Goal: Task Accomplishment & Management: Use online tool/utility

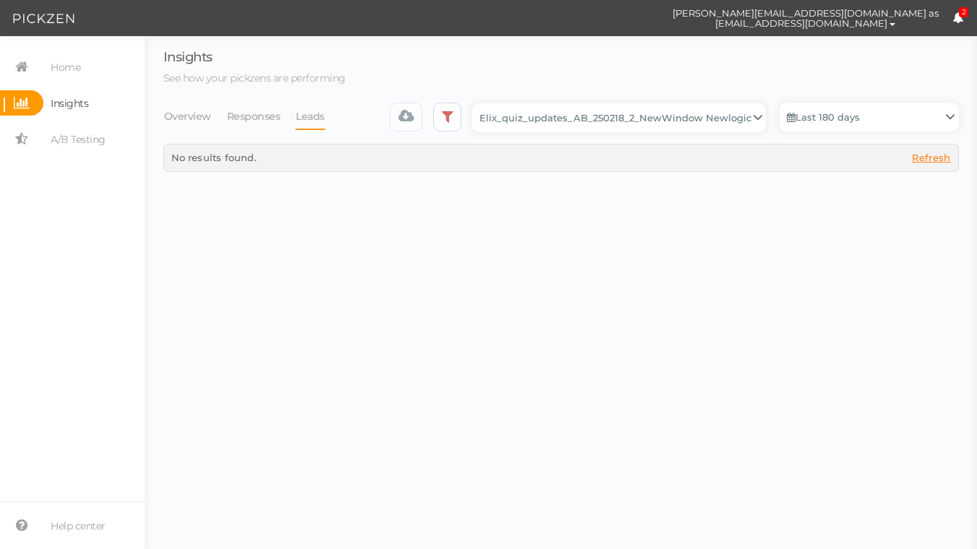
select select "13510"
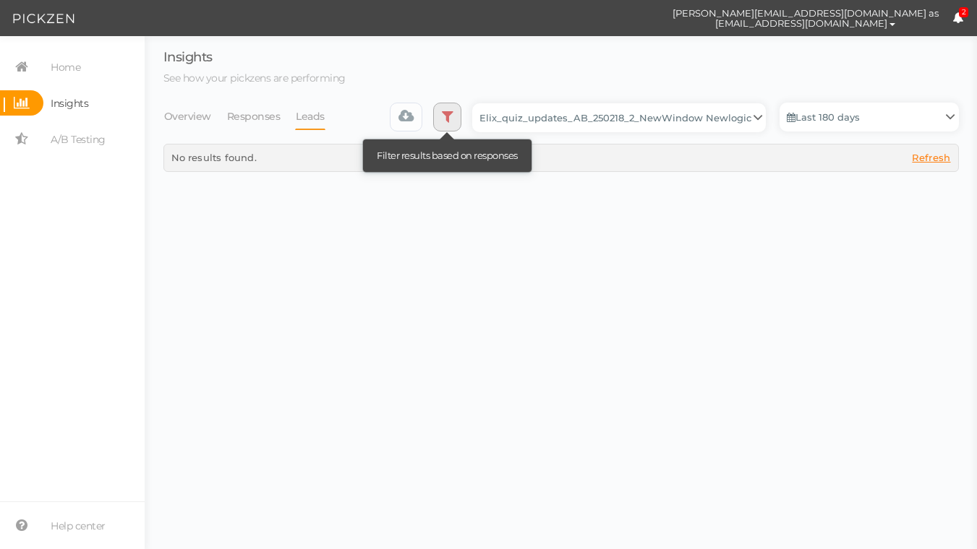
click at [448, 115] on icon at bounding box center [448, 116] width 12 height 14
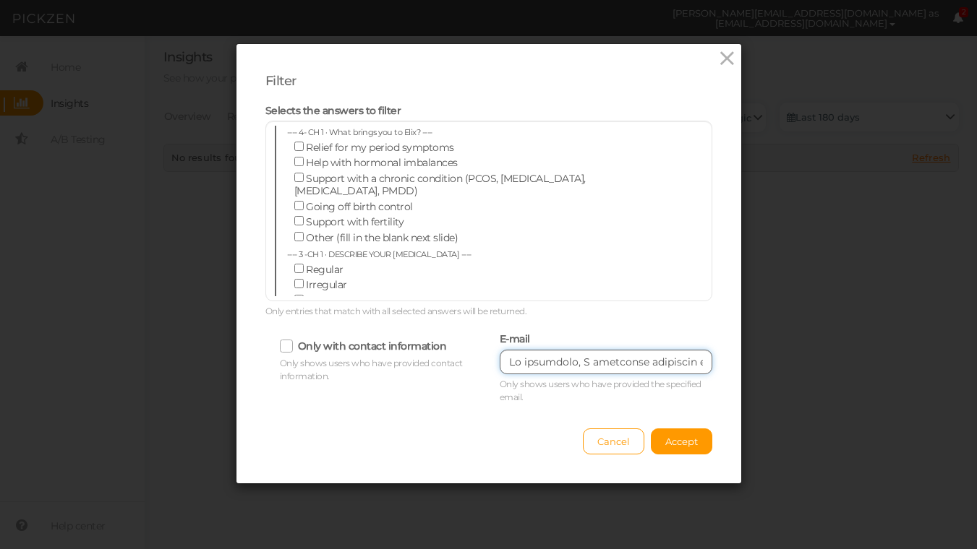
click at [558, 366] on input "text" at bounding box center [605, 362] width 213 height 25
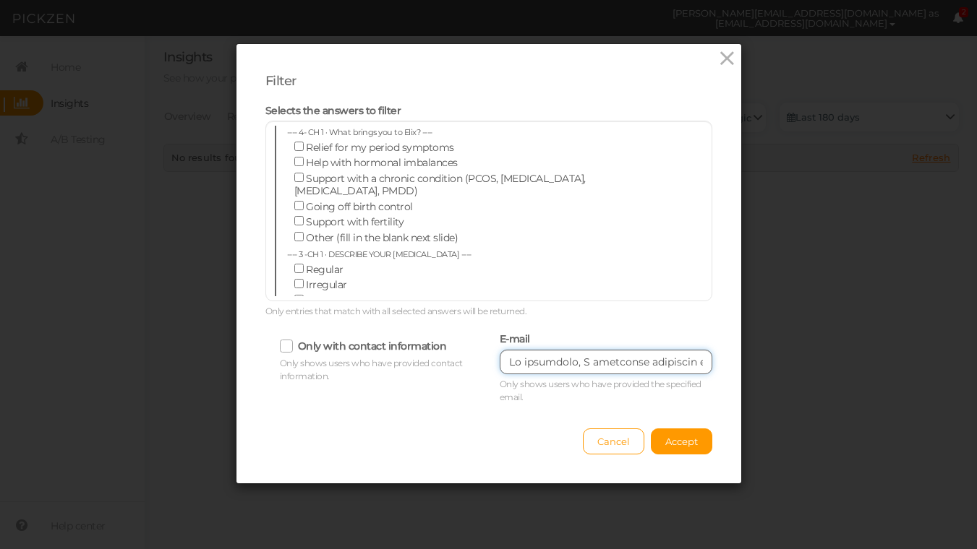
click at [558, 366] on input "text" at bounding box center [605, 362] width 213 height 25
click at [543, 362] on input "text" at bounding box center [605, 362] width 213 height 25
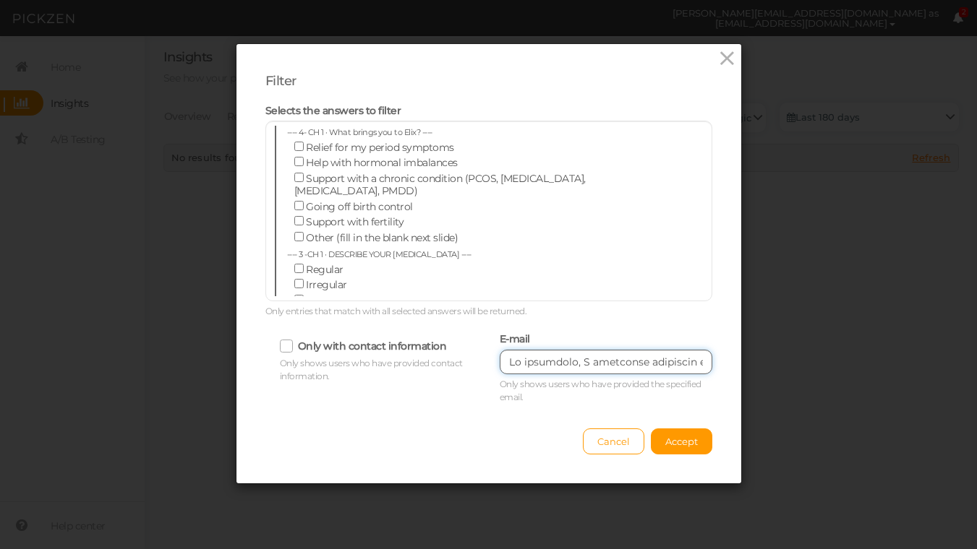
drag, startPoint x: 506, startPoint y: 367, endPoint x: 687, endPoint y: 368, distance: 180.7
click at [612, 434] on button "Cancel" at bounding box center [613, 442] width 61 height 26
click at [539, 361] on input "text" at bounding box center [605, 362] width 213 height 25
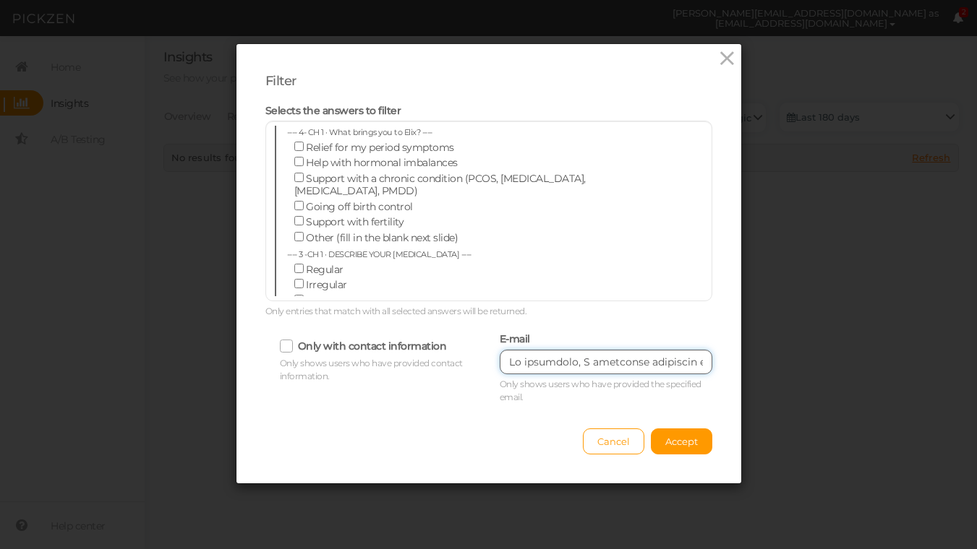
click at [539, 361] on input "text" at bounding box center [605, 362] width 213 height 25
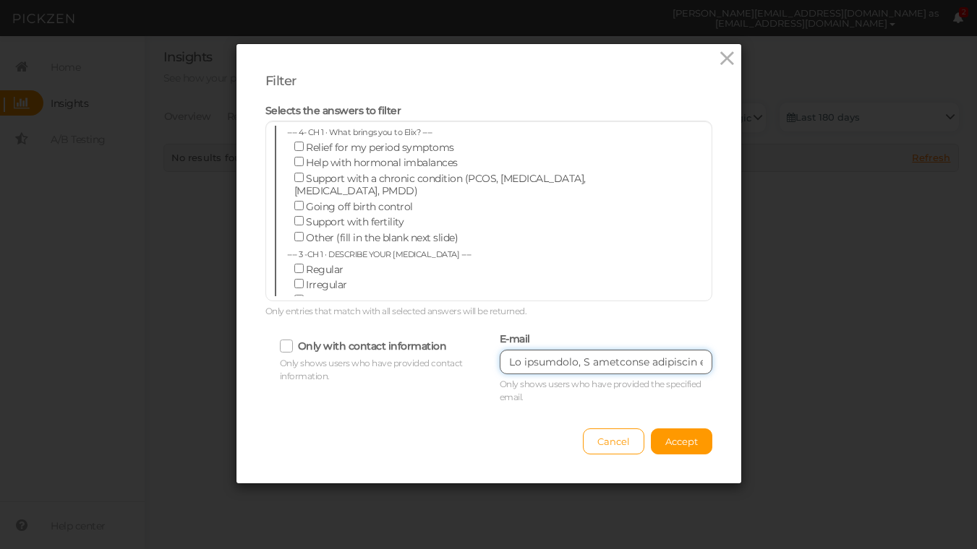
click at [539, 361] on input "text" at bounding box center [605, 362] width 213 height 25
click at [507, 364] on input "text" at bounding box center [605, 362] width 213 height 25
click at [599, 357] on input "text" at bounding box center [605, 362] width 213 height 25
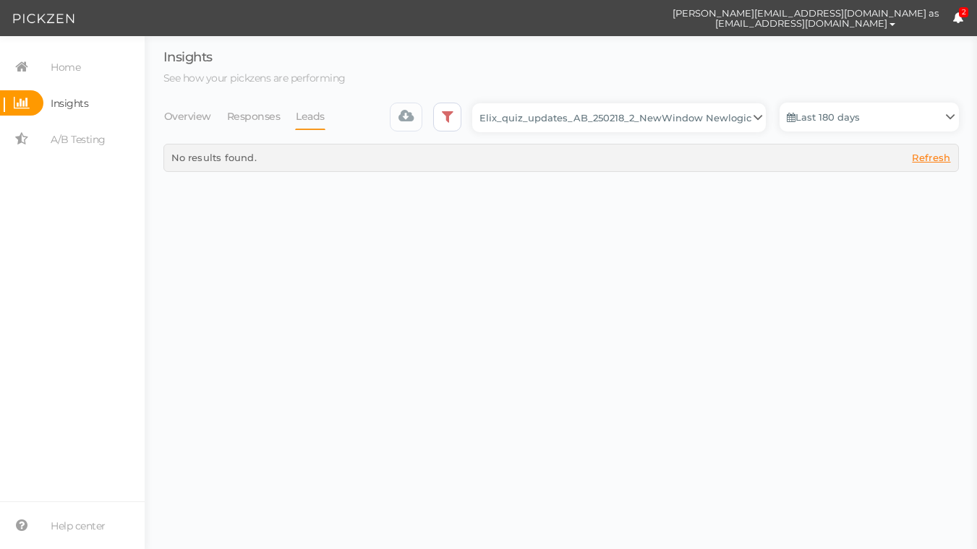
click at [618, 442] on span "Cancel" at bounding box center [613, 442] width 33 height 12
click at [606, 452] on body "[PERSON_NAME][EMAIL_ADDRESS][DOMAIN_NAME] as [EMAIL_ADDRESS][DOMAIN_NAME] Help …" at bounding box center [488, 274] width 977 height 549
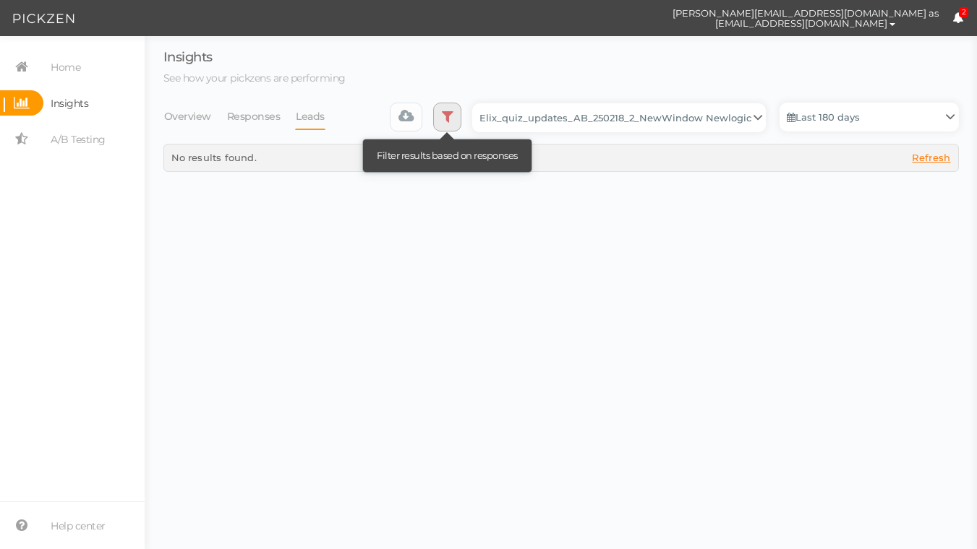
click at [453, 111] on icon at bounding box center [448, 116] width 12 height 14
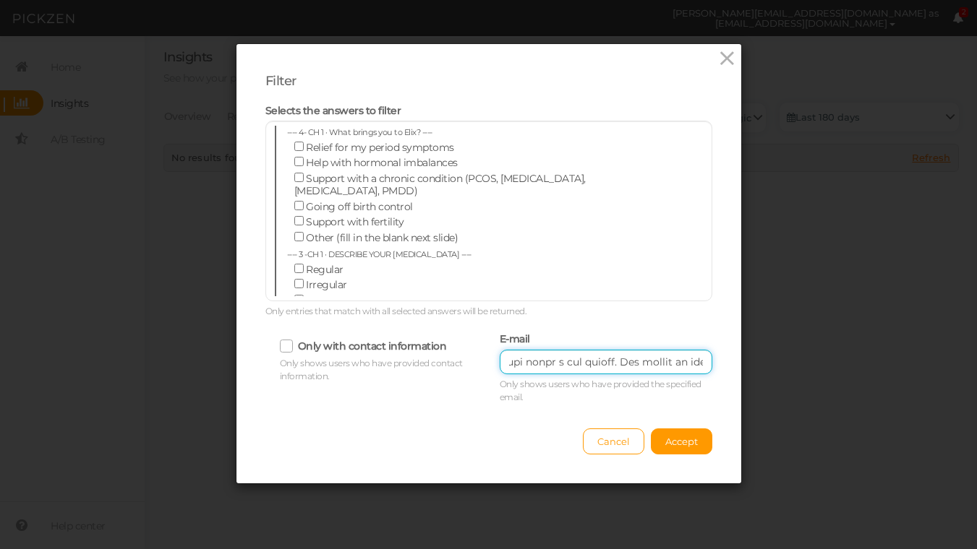
drag, startPoint x: 509, startPoint y: 364, endPoint x: 818, endPoint y: 343, distance: 310.1
click at [818, 343] on div "Filter Selects the answers to filter ---- 4- CH 1 · What brings you to Elix? --…" at bounding box center [488, 274] width 977 height 549
drag, startPoint x: 505, startPoint y: 366, endPoint x: 574, endPoint y: 364, distance: 68.7
click at [573, 366] on input "text" at bounding box center [605, 362] width 213 height 25
drag, startPoint x: 507, startPoint y: 364, endPoint x: 656, endPoint y: 366, distance: 148.9
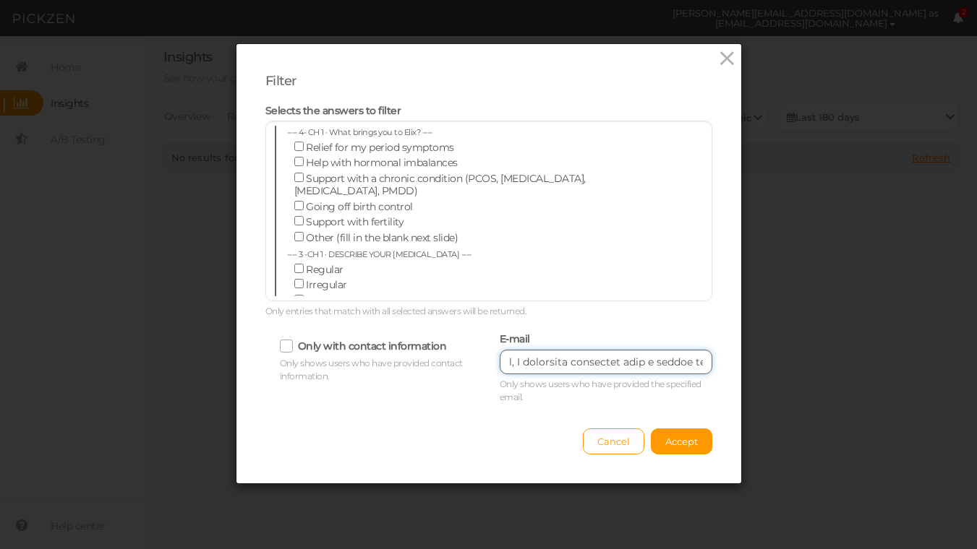
click at [656, 366] on input "text" at bounding box center [605, 362] width 213 height 25
drag, startPoint x: 509, startPoint y: 364, endPoint x: 742, endPoint y: 365, distance: 233.5
click at [742, 365] on div "Filter Selects the answers to filter ---- 4- CH 1 · What brings you to Elix? --…" at bounding box center [488, 274] width 977 height 549
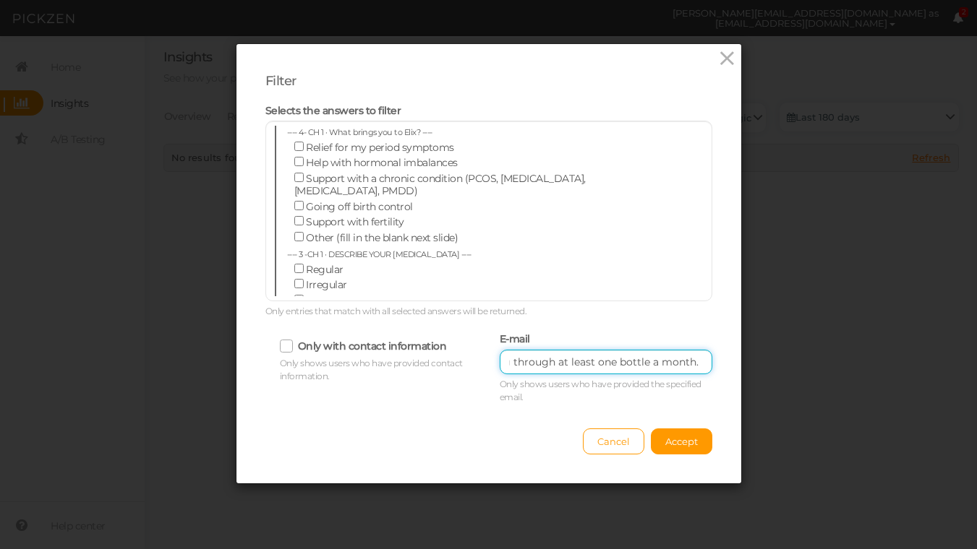
drag, startPoint x: 510, startPoint y: 360, endPoint x: 798, endPoint y: 348, distance: 288.7
click at [798, 348] on div "Filter Selects the answers to filter ---- 4- CH 1 · What brings you to Elix? --…" at bounding box center [488, 274] width 977 height 549
drag, startPoint x: 700, startPoint y: 361, endPoint x: 478, endPoint y: 361, distance: 222.6
click at [478, 361] on div "Only with contact information Only shows users who have provided contact inform…" at bounding box center [488, 366] width 468 height 75
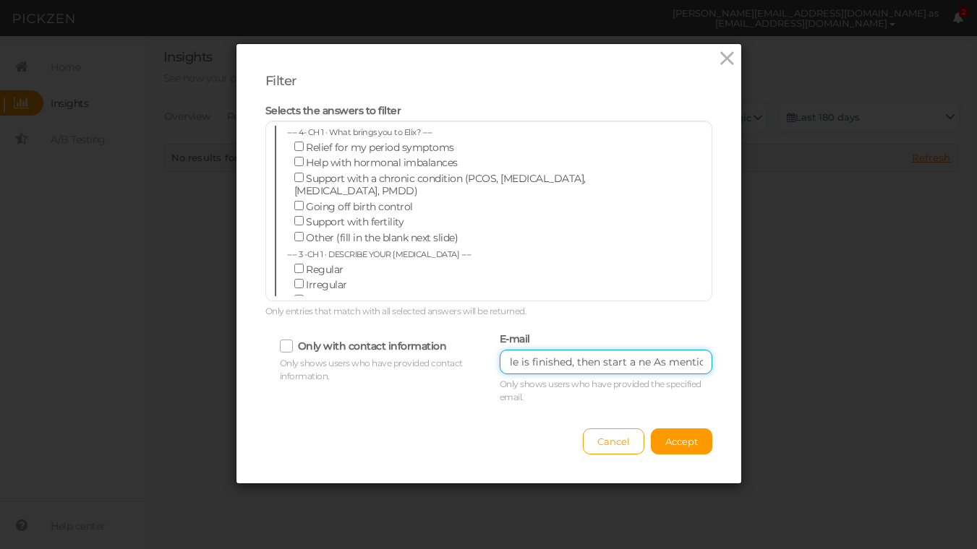
drag, startPoint x: 664, startPoint y: 362, endPoint x: 483, endPoint y: 361, distance: 181.4
click at [483, 361] on div "Only with contact information Only shows users who have provided contact inform…" at bounding box center [488, 366] width 468 height 75
drag, startPoint x: 519, startPoint y: 361, endPoint x: 712, endPoint y: 366, distance: 193.1
click at [711, 369] on div "E-mail very day of the month until the bottle taking a double dose of 6 full dr…" at bounding box center [605, 366] width 213 height 75
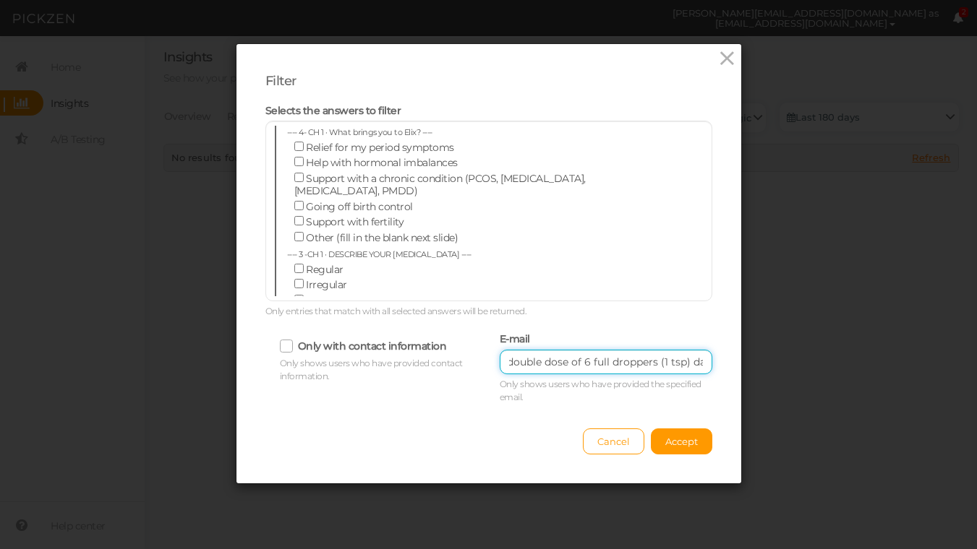
type input "very day of the month until the bottle"
drag, startPoint x: 698, startPoint y: 363, endPoint x: 463, endPoint y: 361, distance: 234.9
click at [463, 362] on div "Only with contact information Only shows users who have provided contact inform…" at bounding box center [488, 366] width 468 height 75
paste input "[EMAIL_ADDRESS][DOMAIN_NAME]"
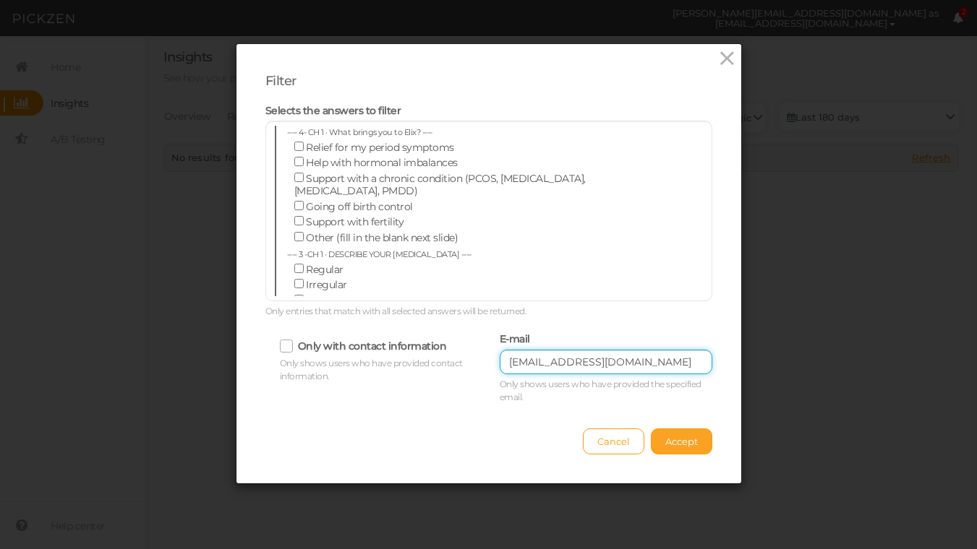
type input "[EMAIL_ADDRESS][DOMAIN_NAME]"
click at [677, 453] on button "Accept" at bounding box center [681, 442] width 61 height 26
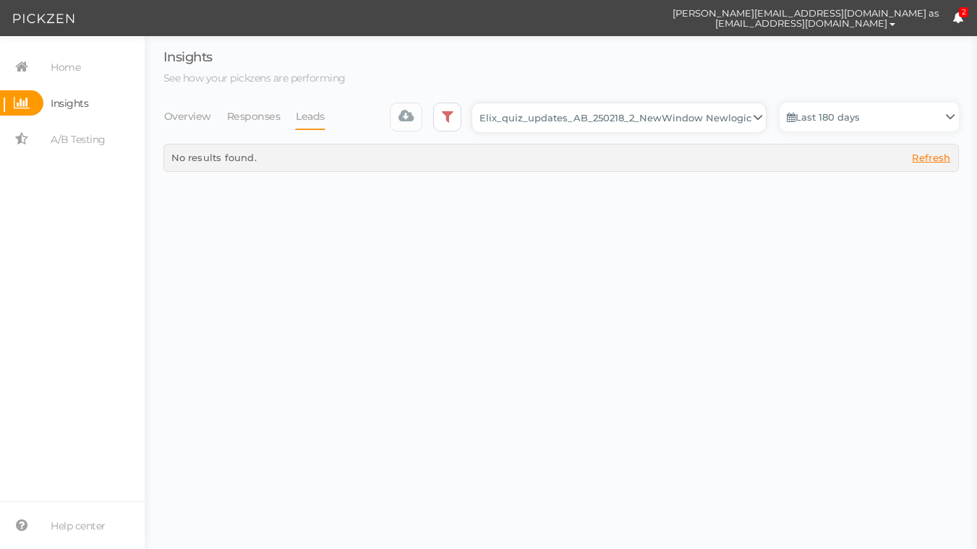
click at [724, 120] on select "Backup_2020010 backup_20200106 Elix Quiz PopUp Elix_quiz Elix_quiz [OLD] Elix_q…" at bounding box center [618, 117] width 293 height 29
select select "12943"
click at [477, 103] on select "Backup_2020010 backup_20200106 Elix Quiz PopUp Elix_quiz Elix_quiz [OLD] Elix_q…" at bounding box center [618, 117] width 293 height 29
click at [699, 121] on select "Backup_2020010 backup_20200106 Elix Quiz PopUp Elix_quiz Elix_quiz [OLD] Elix_q…" at bounding box center [618, 117] width 293 height 29
select select "12979"
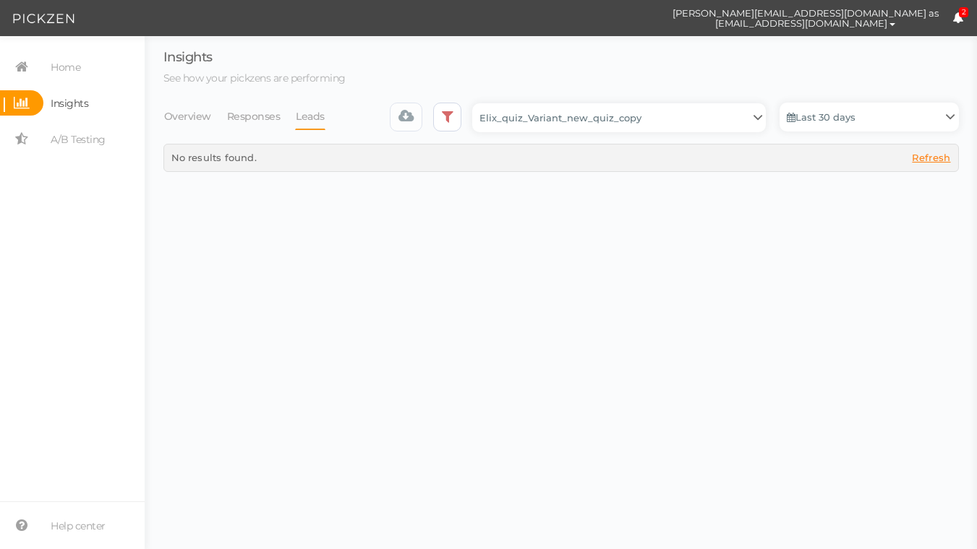
click at [477, 103] on select "Backup_2020010 backup_20200106 Elix Quiz PopUp Elix_quiz Elix_quiz [OLD] Elix_q…" at bounding box center [618, 117] width 293 height 29
select select "12979"
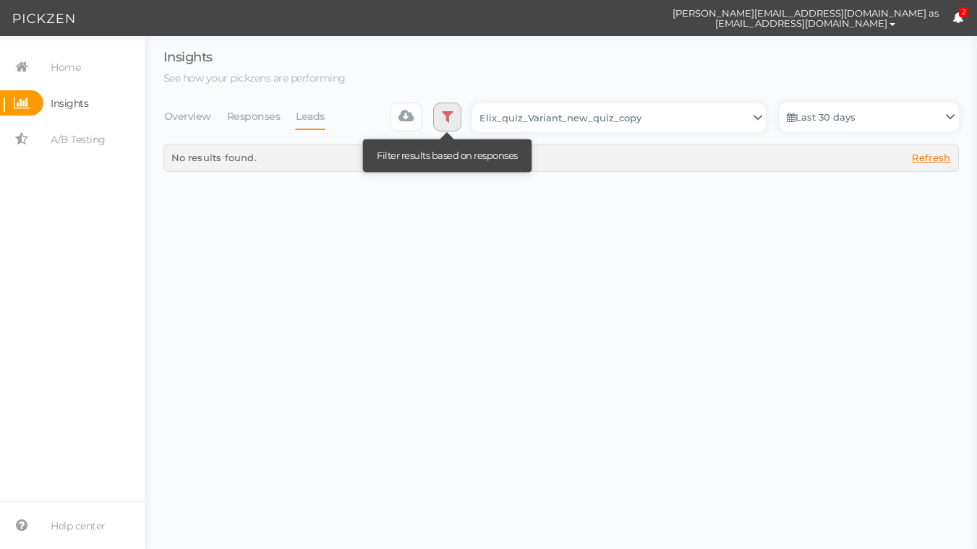
click at [445, 120] on link at bounding box center [447, 117] width 29 height 29
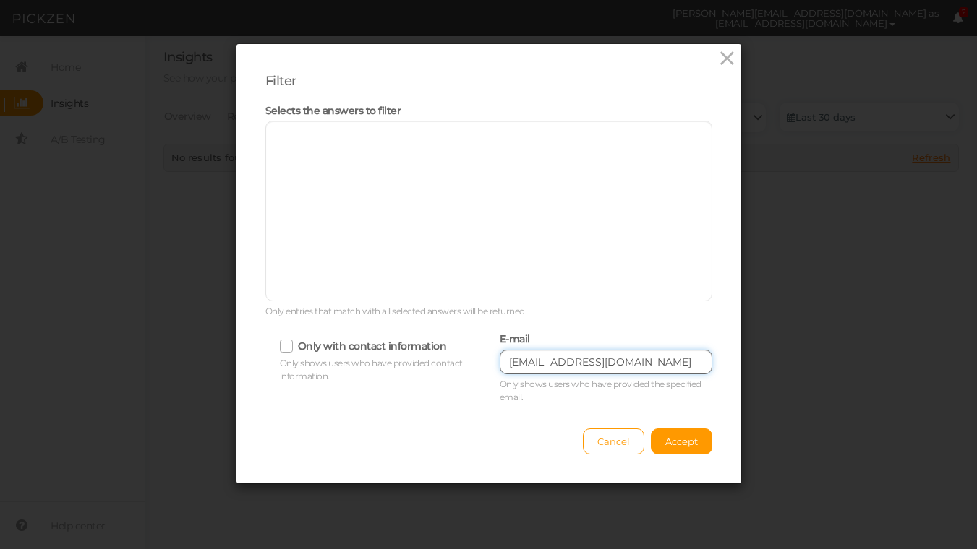
click at [622, 361] on input "[EMAIL_ADDRESS][DOMAIN_NAME]" at bounding box center [605, 362] width 213 height 25
paste input "ttcampbell1123"
type input "[EMAIL_ADDRESS][DOMAIN_NAME]"
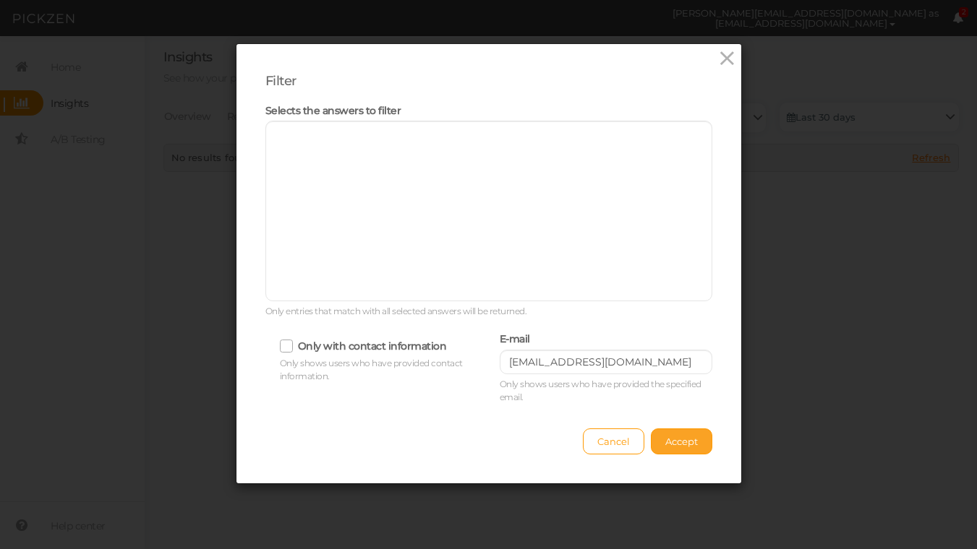
click at [665, 437] on span "Accept" at bounding box center [681, 442] width 33 height 12
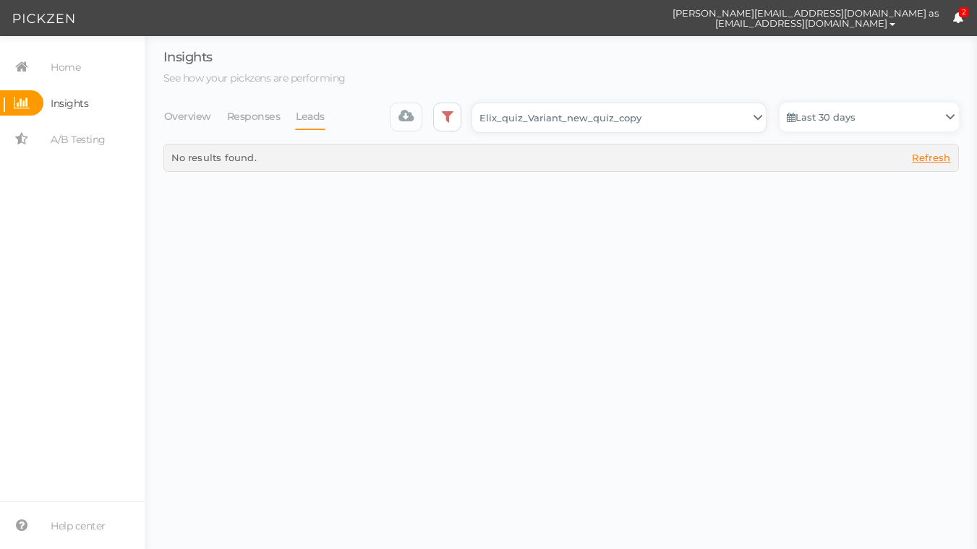
click at [698, 125] on select "Backup_2020010 backup_20200106 Elix Quiz PopUp Elix_quiz Elix_quiz [OLD] Elix_q…" at bounding box center [618, 117] width 293 height 29
select select "12943"
click at [477, 103] on select "Backup_2020010 backup_20200106 Elix Quiz PopUp Elix_quiz Elix_quiz [OLD] Elix_q…" at bounding box center [618, 117] width 293 height 29
click at [684, 119] on select "Backup_2020010 backup_20200106 Elix Quiz PopUp Elix_quiz Elix_quiz [OLD] Elix_q…" at bounding box center [618, 117] width 293 height 29
select select "13547"
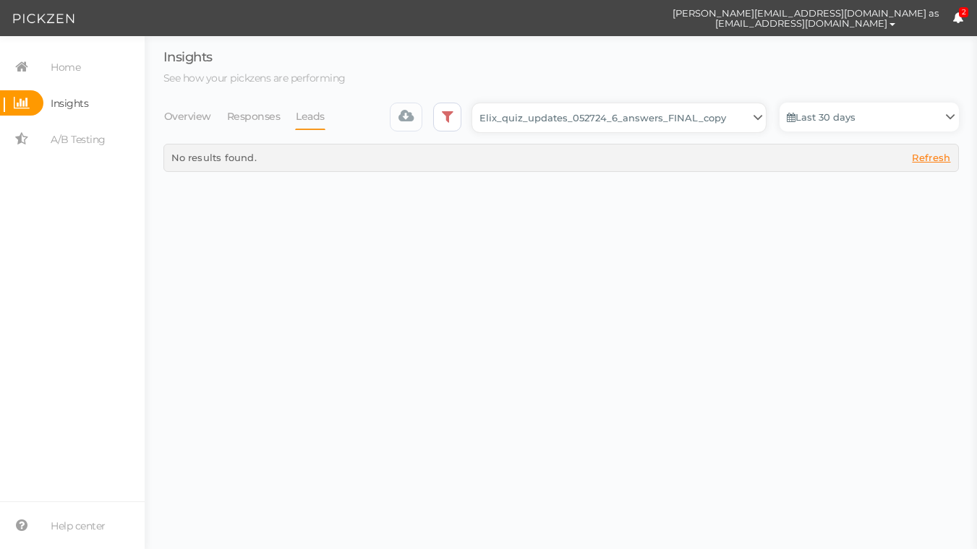
click at [477, 103] on select "Backup_2020010 backup_20200106 Elix Quiz PopUp Elix_quiz Elix_quiz [OLD] Elix_q…" at bounding box center [618, 117] width 293 height 29
click at [651, 116] on select "Backup_2020010 backup_20200106 Elix Quiz PopUp Elix_quiz Elix_quiz [OLD] Elix_q…" at bounding box center [618, 117] width 293 height 29
select select "13533"
click at [477, 103] on select "Backup_2020010 backup_20200106 Elix Quiz PopUp Elix_quiz Elix_quiz [OLD] Elix_q…" at bounding box center [618, 117] width 293 height 29
select select "13533"
